Goal: Task Accomplishment & Management: Manage account settings

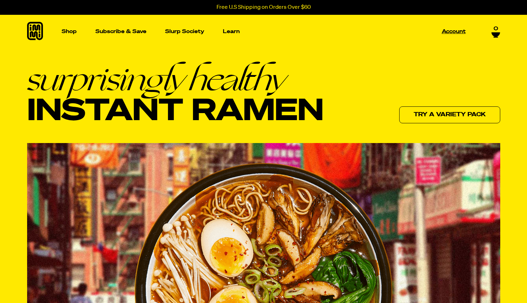
click at [459, 34] on link "Account" at bounding box center [454, 31] width 30 height 11
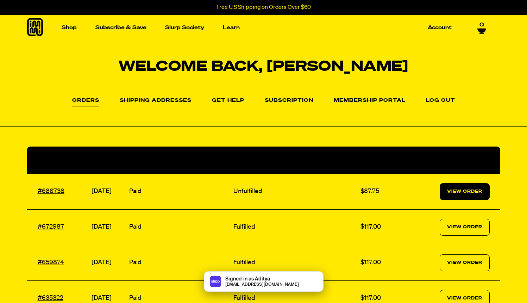
click at [468, 191] on link "View Order" at bounding box center [465, 191] width 50 height 17
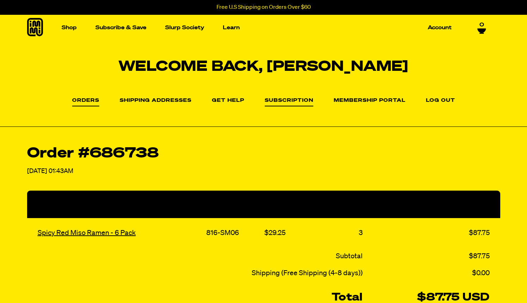
click at [292, 102] on link "Subscription" at bounding box center [289, 102] width 49 height 8
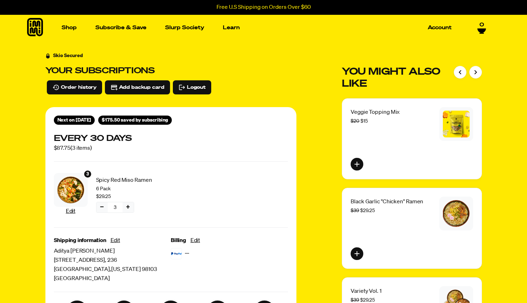
click at [33, 30] on icon at bounding box center [35, 27] width 16 height 18
